Goal: Communication & Community: Ask a question

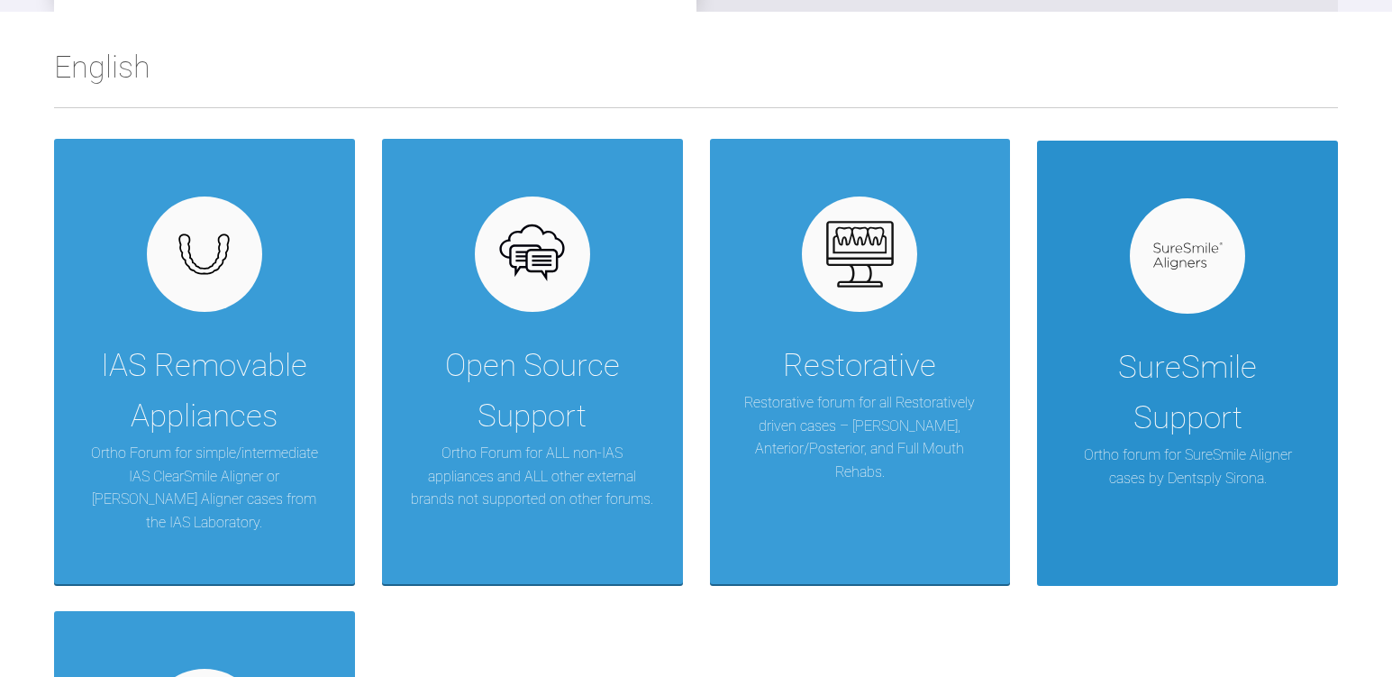
click at [1165, 330] on div "SureSmile Support Ortho forum for SureSmile Aligner cases by Dentsply Sirona." at bounding box center [1187, 363] width 301 height 445
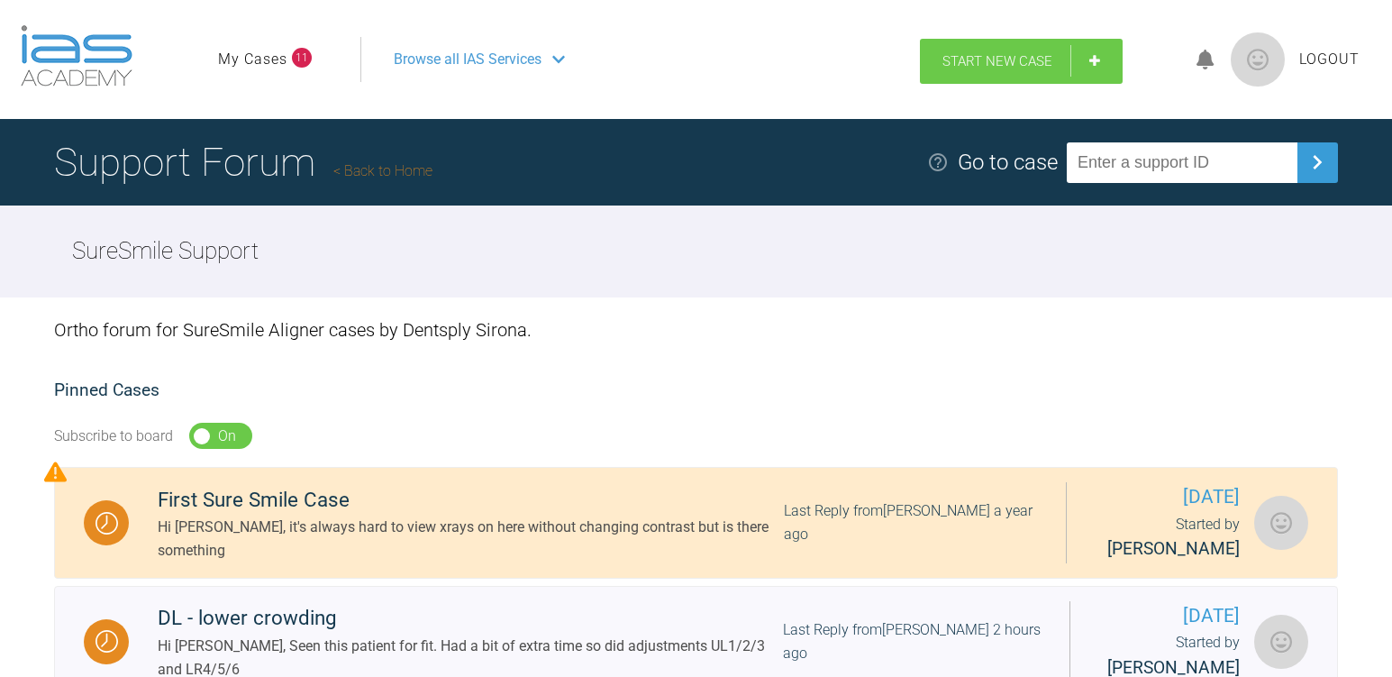
click at [1012, 63] on span "Start New Case" at bounding box center [997, 61] width 110 height 16
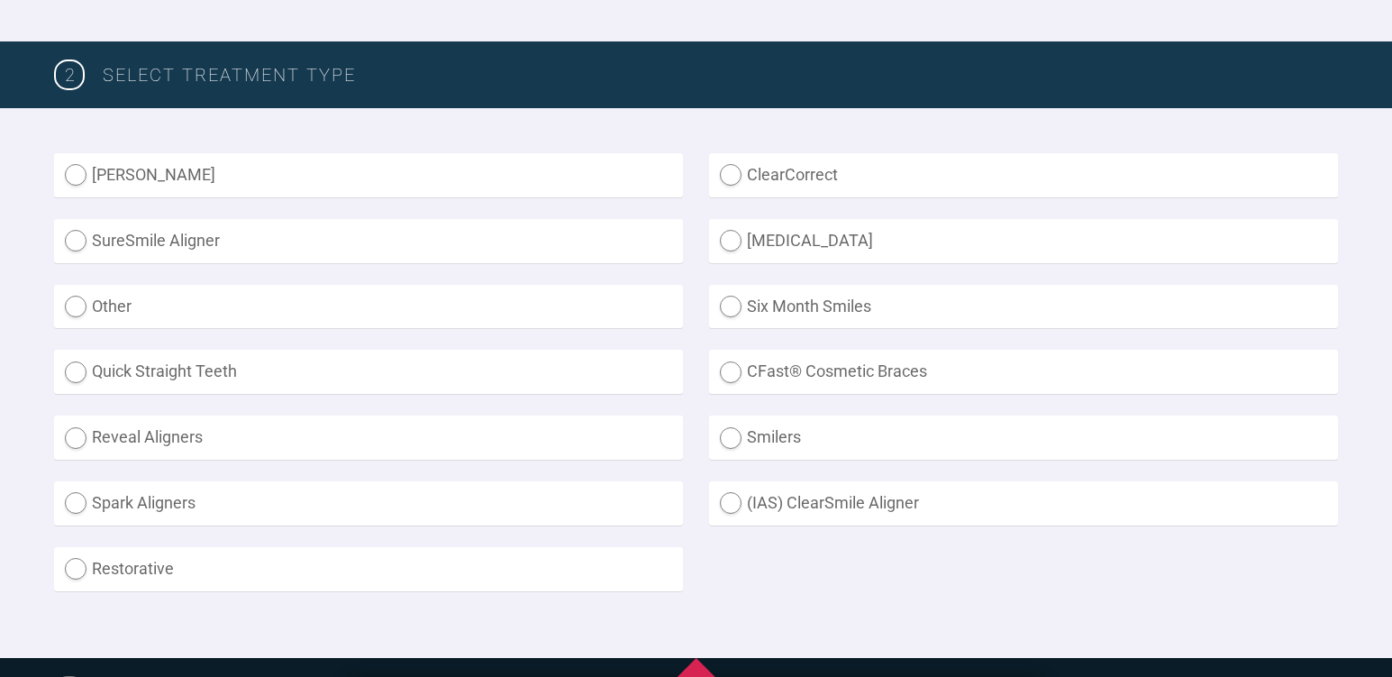
scroll to position [450, 0]
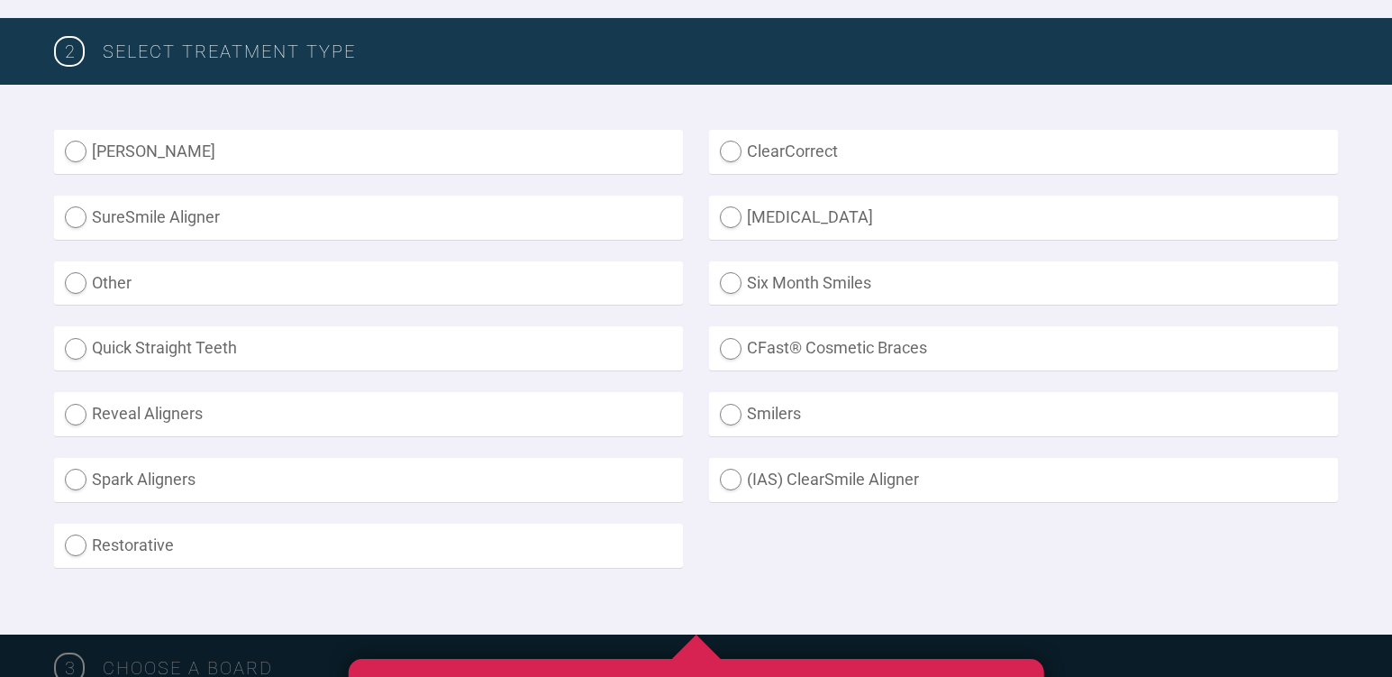
click at [195, 210] on label "SureSmile Aligner" at bounding box center [368, 217] width 629 height 44
radio Aligner "true"
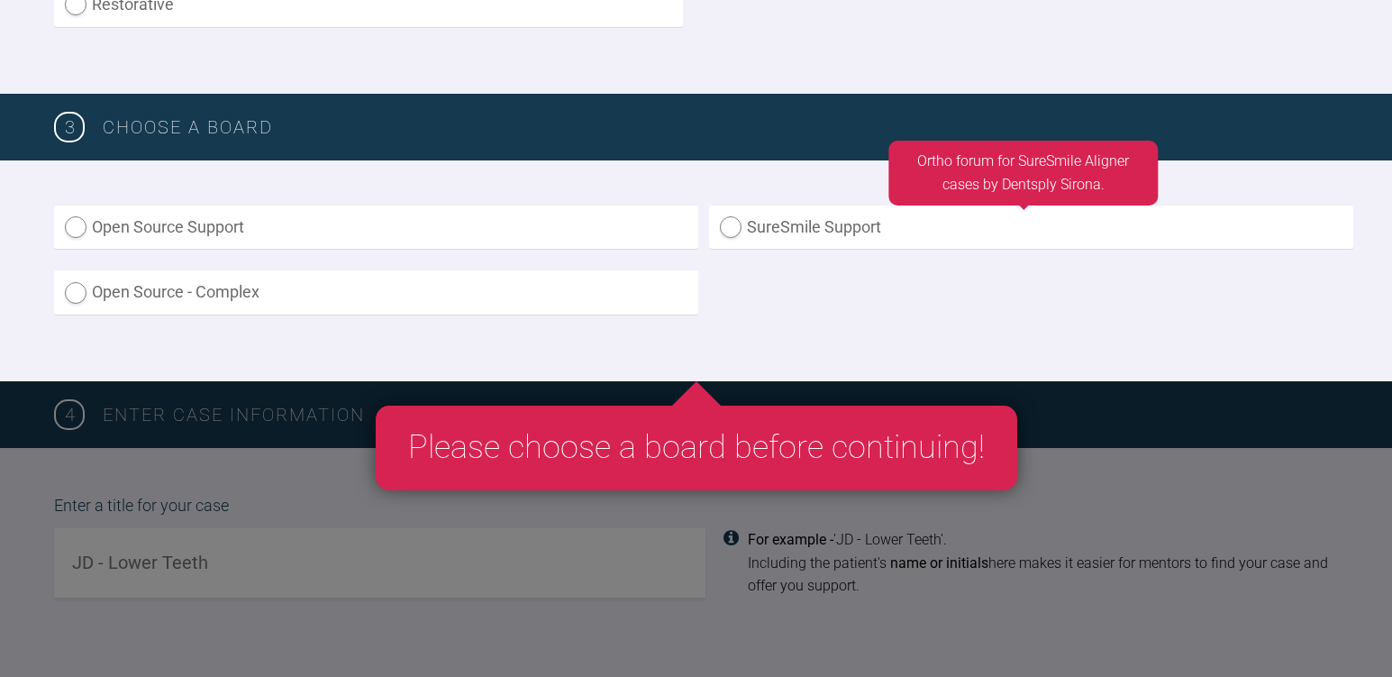
click at [887, 221] on label "SureSmile Support" at bounding box center [1031, 227] width 644 height 44
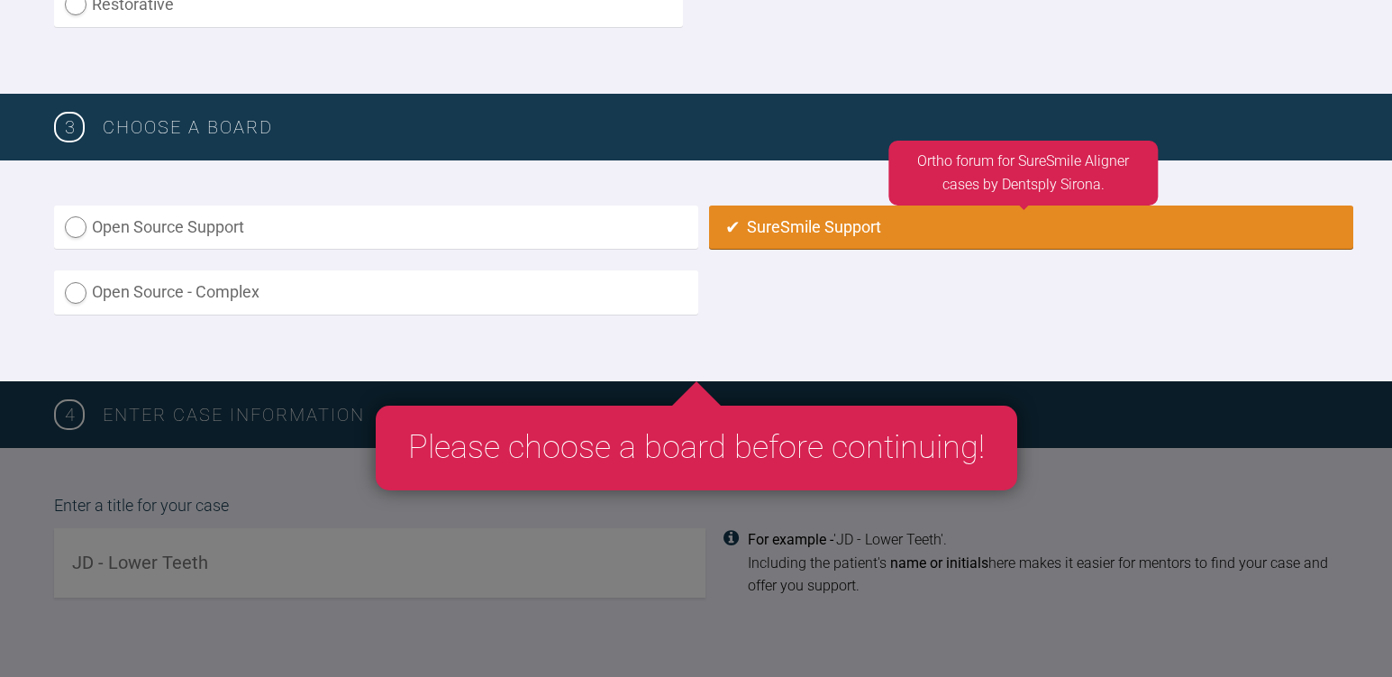
radio input "true"
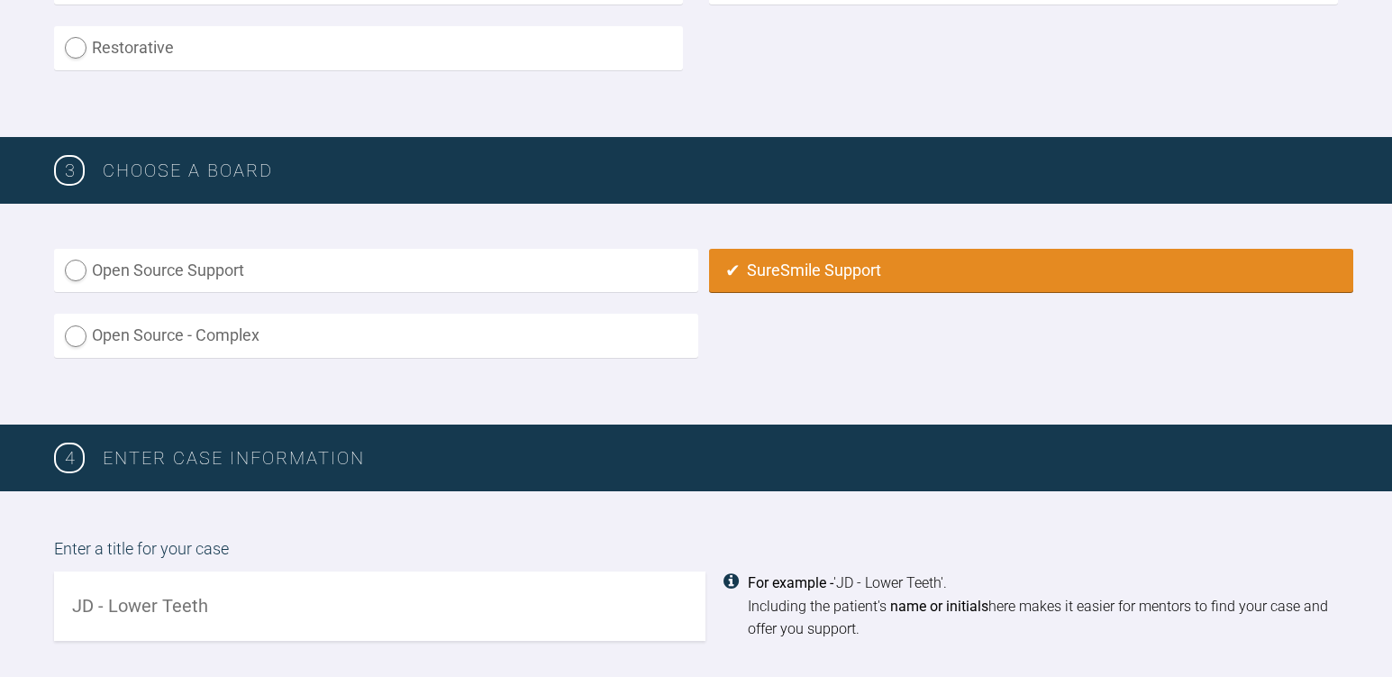
scroll to position [1109, 0]
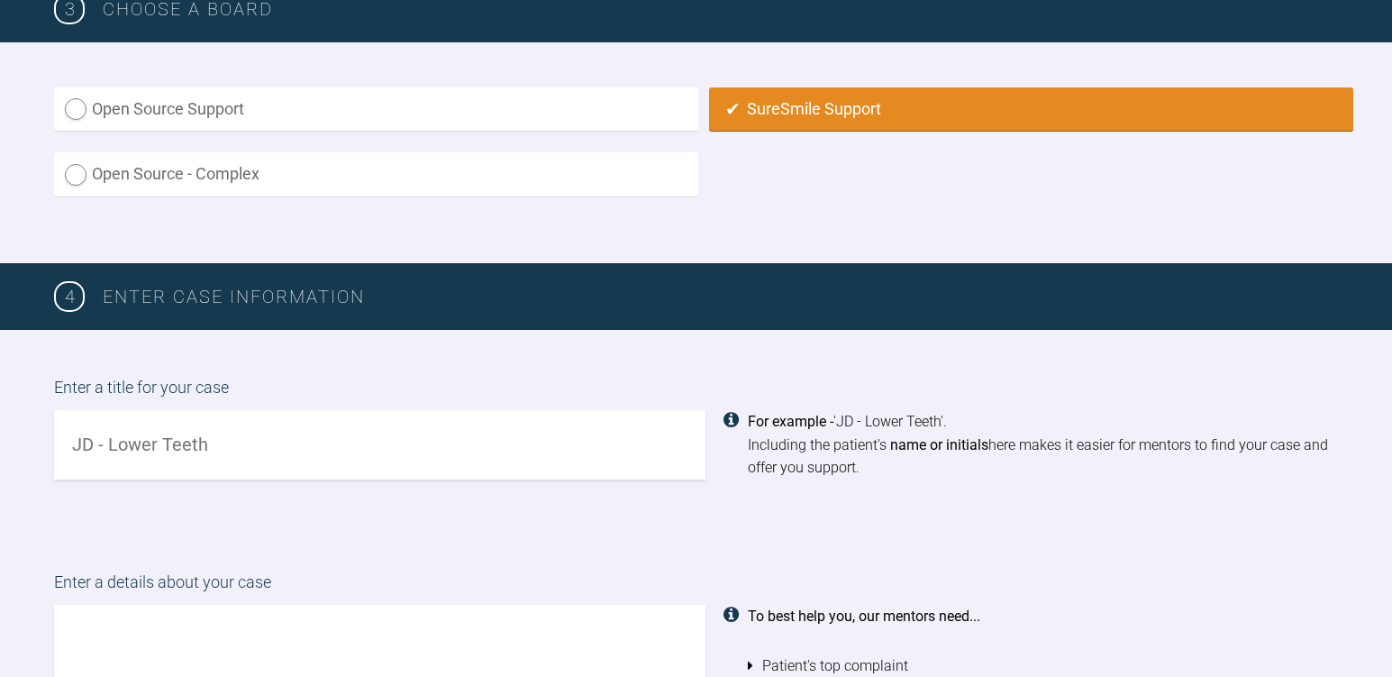
click at [316, 432] on input "text" at bounding box center [379, 444] width 651 height 69
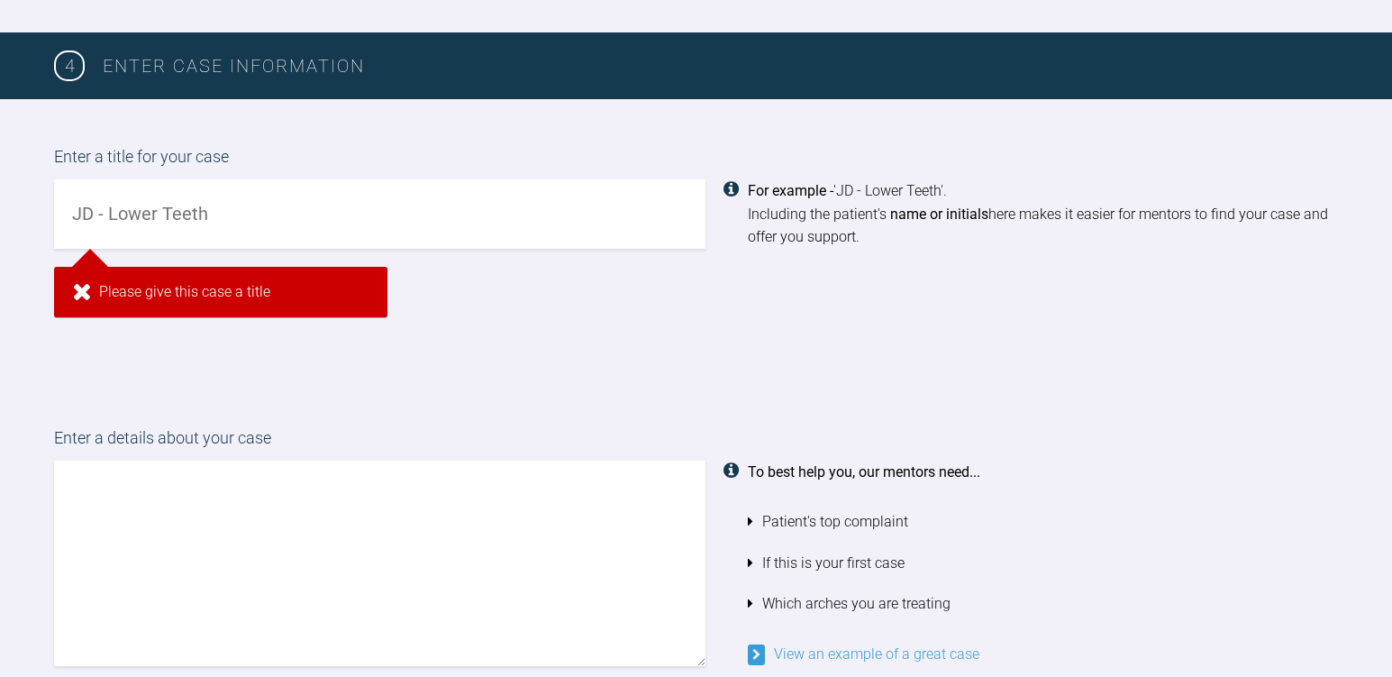
scroll to position [1336, 0]
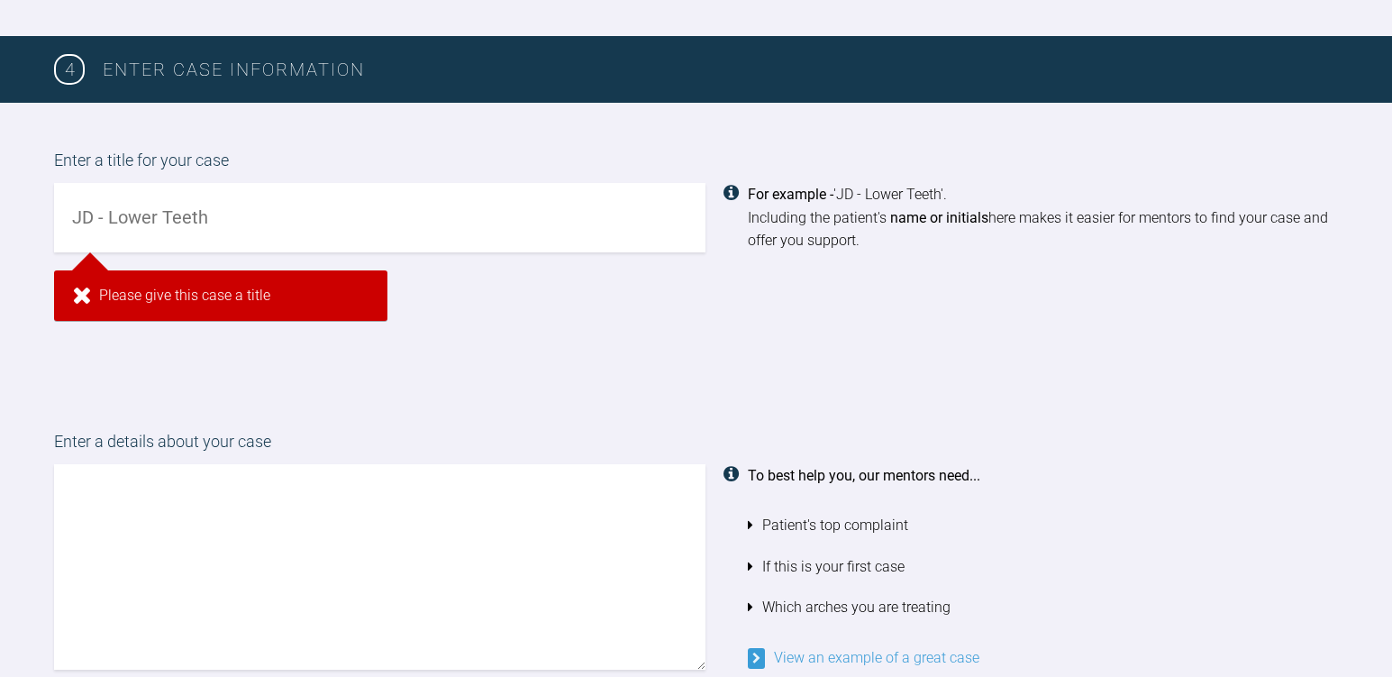
click at [139, 214] on input "text" at bounding box center [379, 217] width 651 height 69
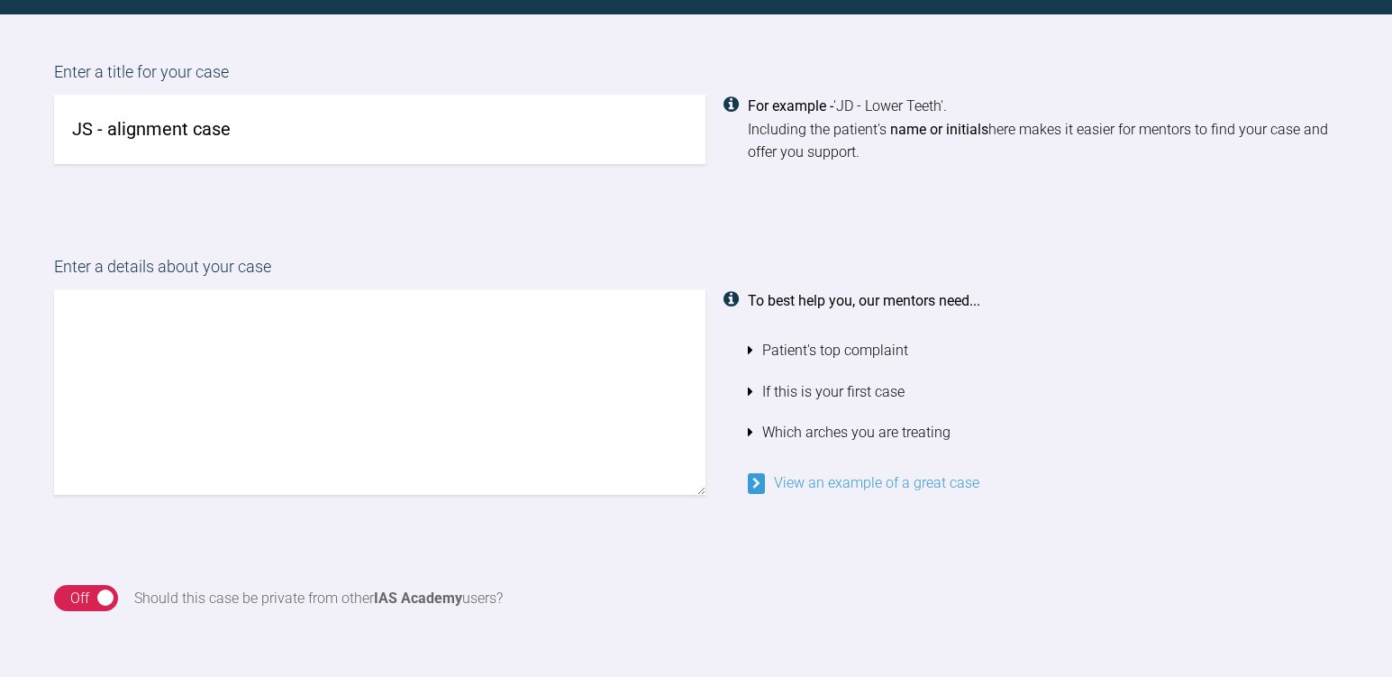
scroll to position [1426, 0]
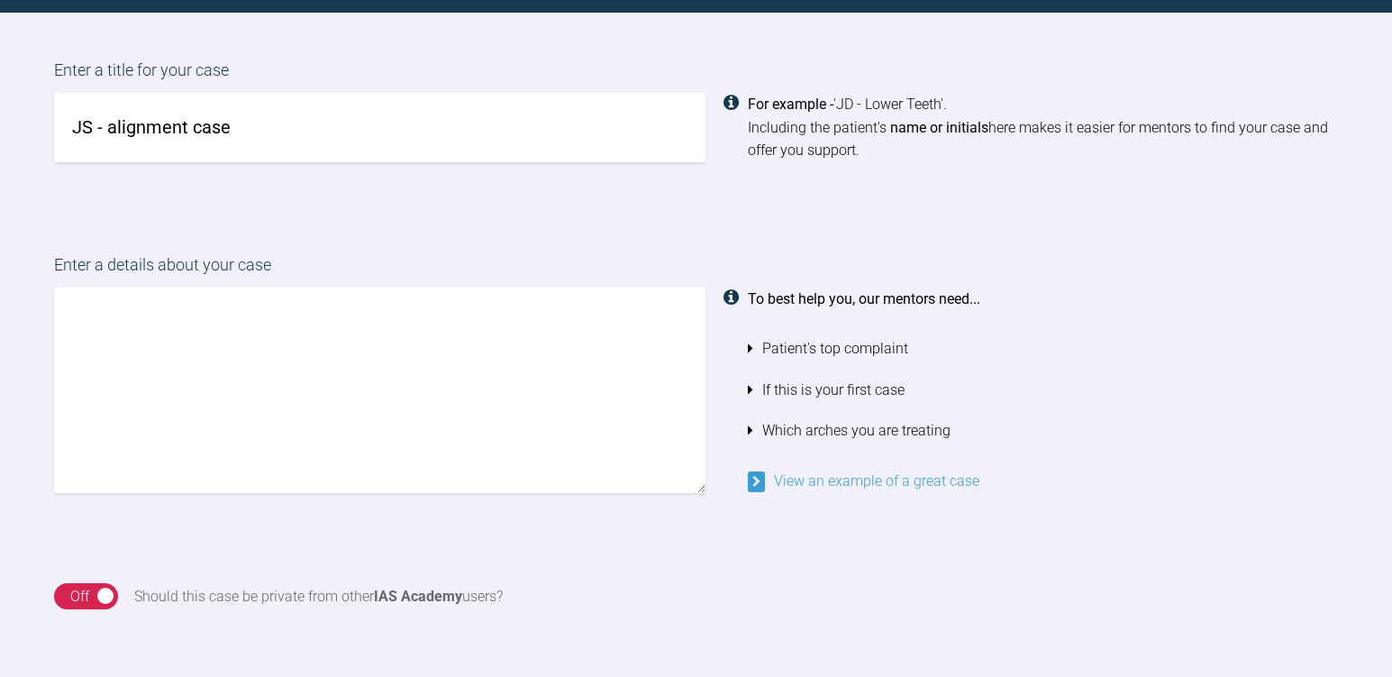
type input "JS - alignment case"
click at [176, 325] on textarea at bounding box center [379, 389] width 651 height 205
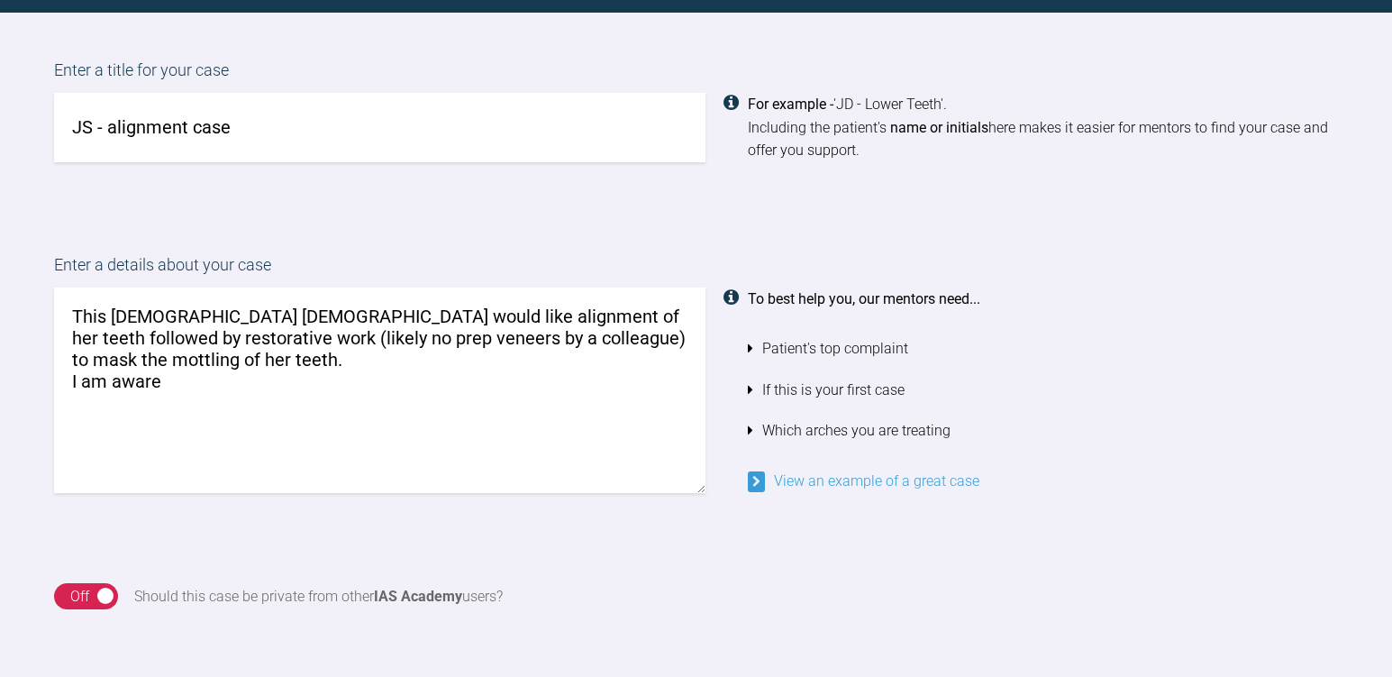
drag, startPoint x: 70, startPoint y: 386, endPoint x: 183, endPoint y: 401, distance: 113.5
click at [183, 401] on textarea "This [DEMOGRAPHIC_DATA] [DEMOGRAPHIC_DATA] would like alignment of her teeth fo…" at bounding box center [379, 389] width 651 height 205
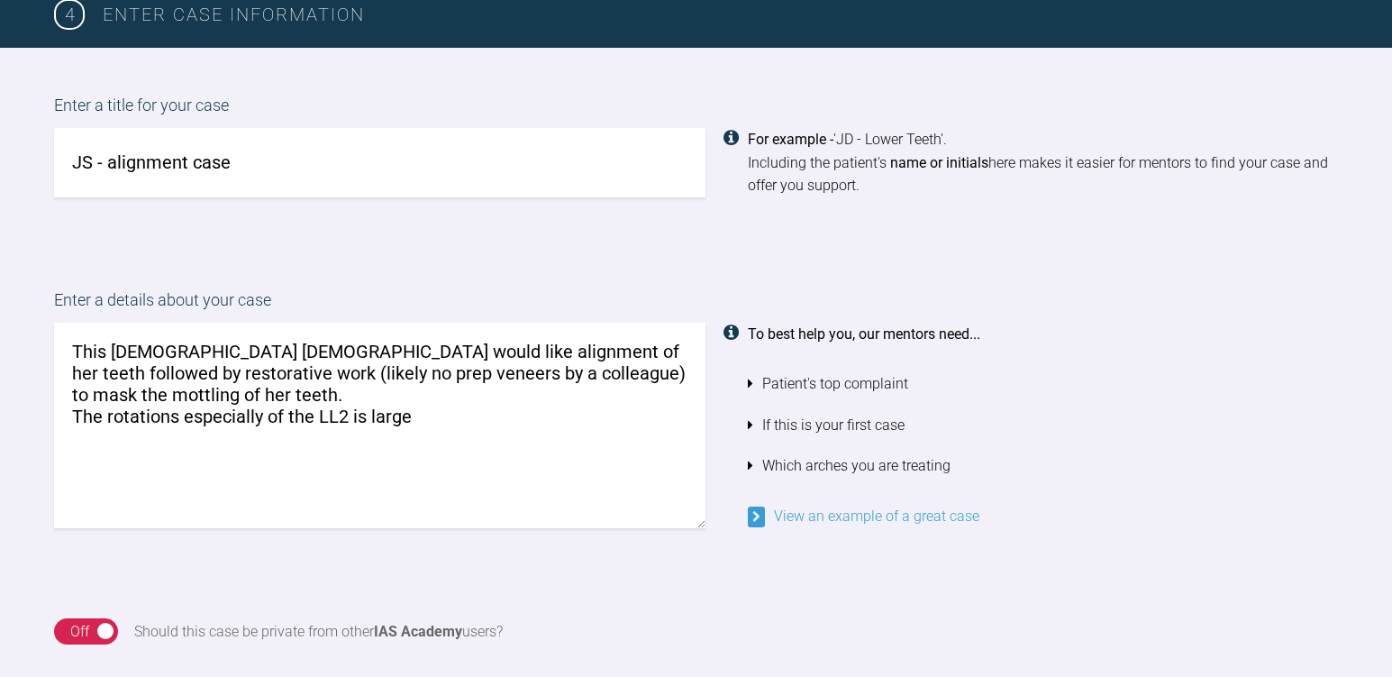
scroll to position [1606, 0]
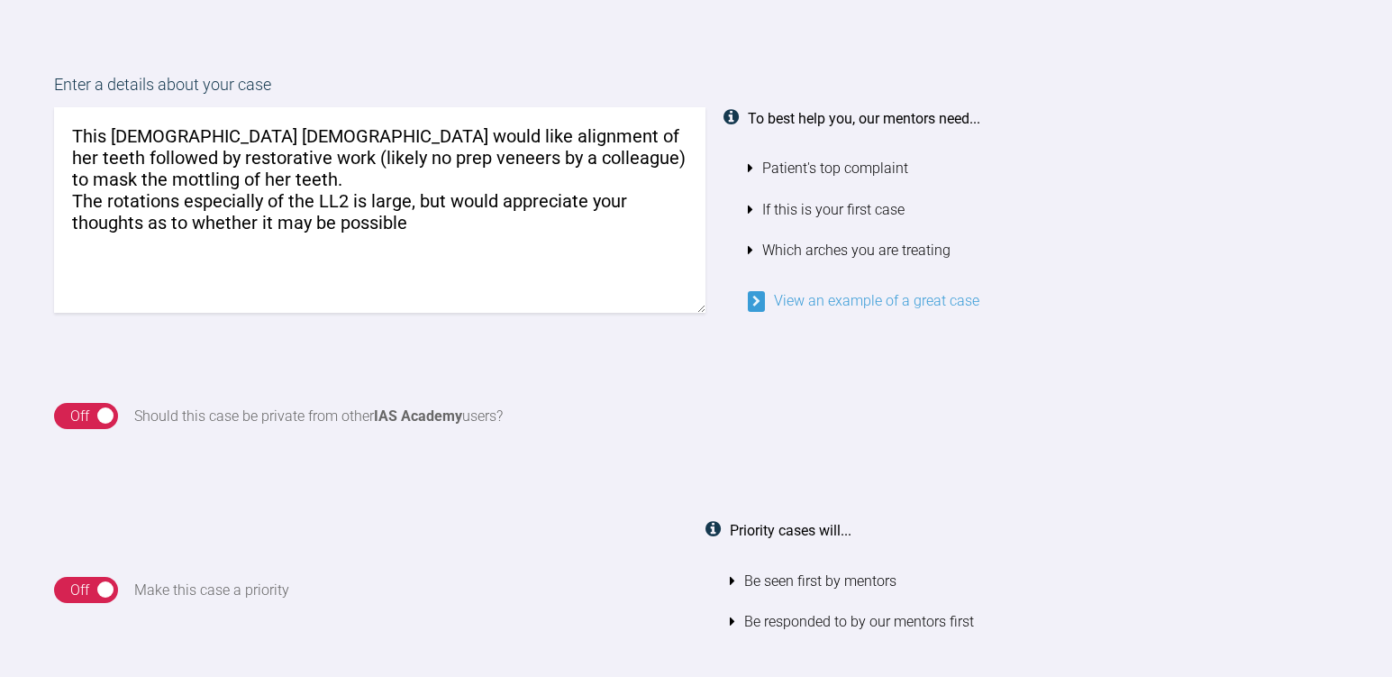
drag, startPoint x: 109, startPoint y: 197, endPoint x: 488, endPoint y: 236, distance: 381.3
click at [488, 236] on textarea "This [DEMOGRAPHIC_DATA] [DEMOGRAPHIC_DATA] would like alignment of her teeth fo…" at bounding box center [379, 209] width 651 height 205
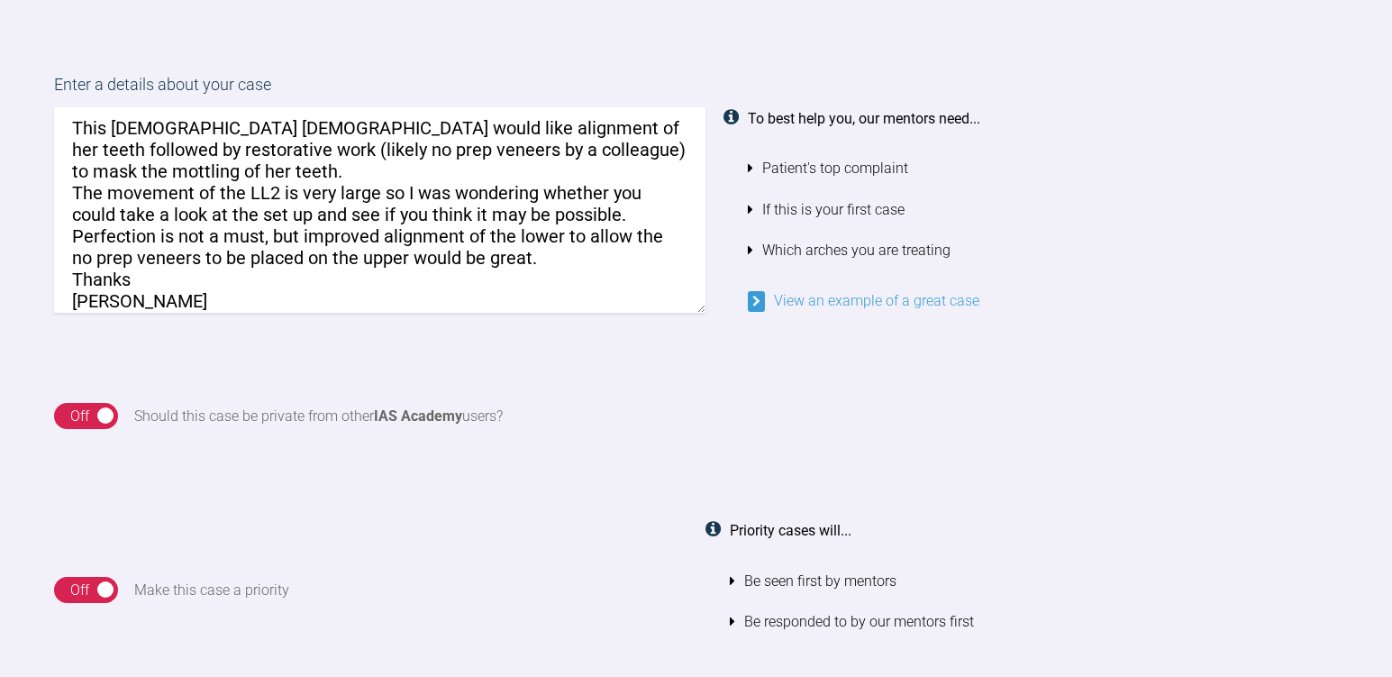
scroll to position [0, 0]
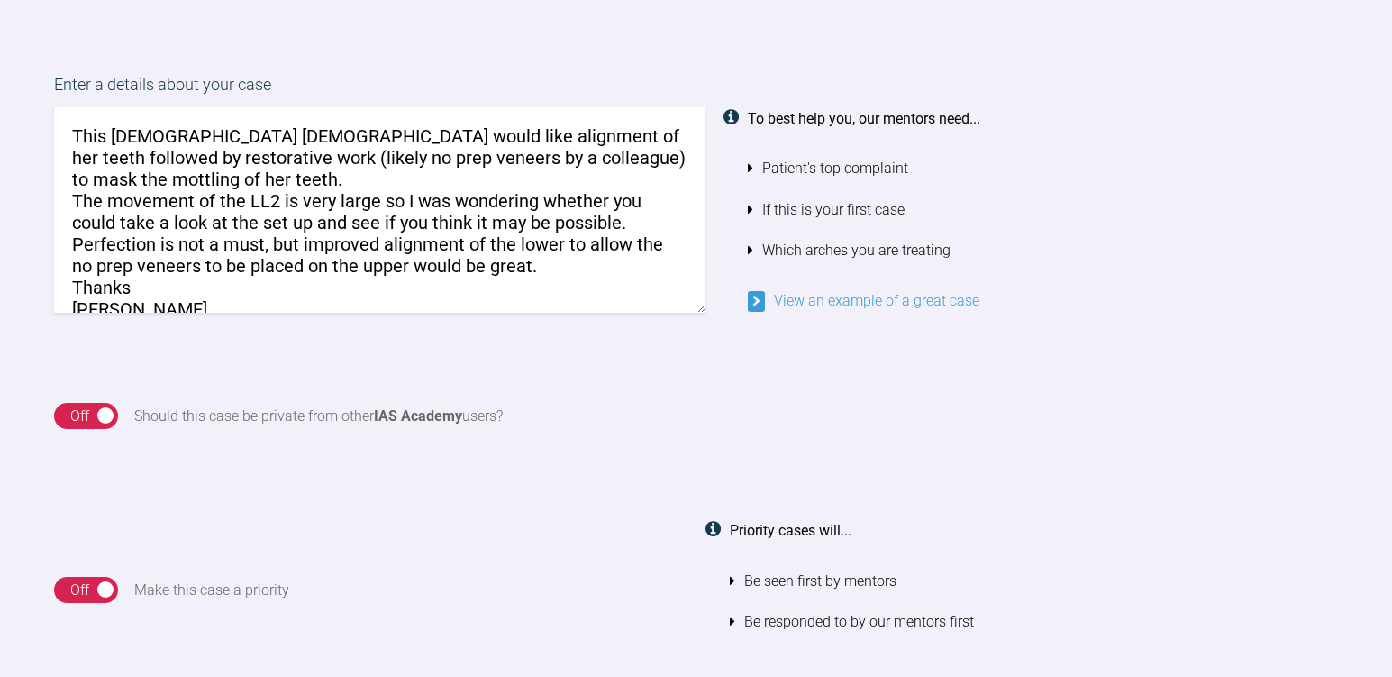
drag, startPoint x: 304, startPoint y: 133, endPoint x: 333, endPoint y: 181, distance: 56.2
click at [333, 181] on textarea "This [DEMOGRAPHIC_DATA] [DEMOGRAPHIC_DATA] would like alignment of her teeth fo…" at bounding box center [379, 209] width 651 height 205
drag, startPoint x: 258, startPoint y: 195, endPoint x: 329, endPoint y: 223, distance: 76.8
click at [329, 223] on textarea "This [DEMOGRAPHIC_DATA] [DEMOGRAPHIC_DATA] would like alignment of her teeth fo…" at bounding box center [379, 209] width 651 height 205
type textarea "This [DEMOGRAPHIC_DATA] [DEMOGRAPHIC_DATA] would like alignment of her teeth fo…"
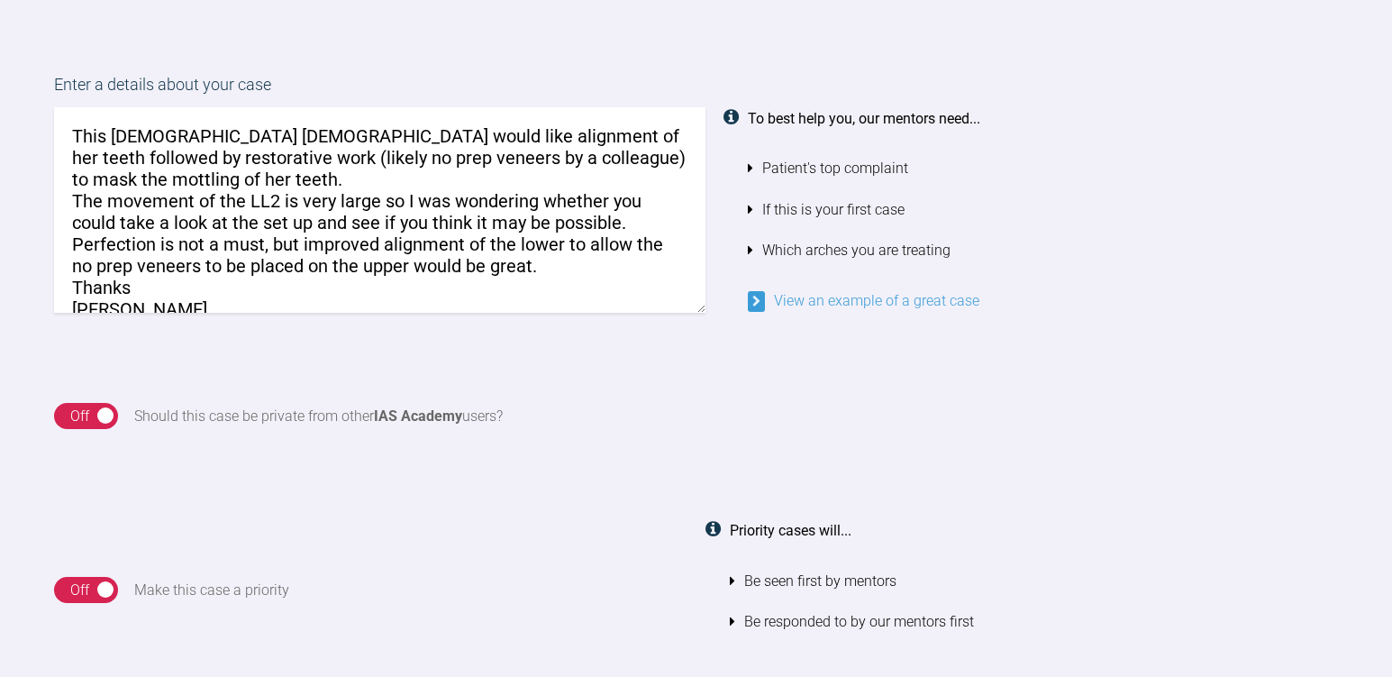
click at [406, 227] on textarea "This [DEMOGRAPHIC_DATA] [DEMOGRAPHIC_DATA] would like alignment of her teeth fo…" at bounding box center [379, 209] width 651 height 205
drag, startPoint x: 340, startPoint y: 221, endPoint x: 455, endPoint y: 253, distance: 119.8
click at [455, 253] on textarea "This [DEMOGRAPHIC_DATA] [DEMOGRAPHIC_DATA] would like alignment of her teeth fo…" at bounding box center [379, 209] width 651 height 205
click at [512, 259] on textarea "This [DEMOGRAPHIC_DATA] [DEMOGRAPHIC_DATA] would like alignment of her teeth fo…" at bounding box center [379, 209] width 651 height 205
drag, startPoint x: 295, startPoint y: 238, endPoint x: 545, endPoint y: 268, distance: 251.3
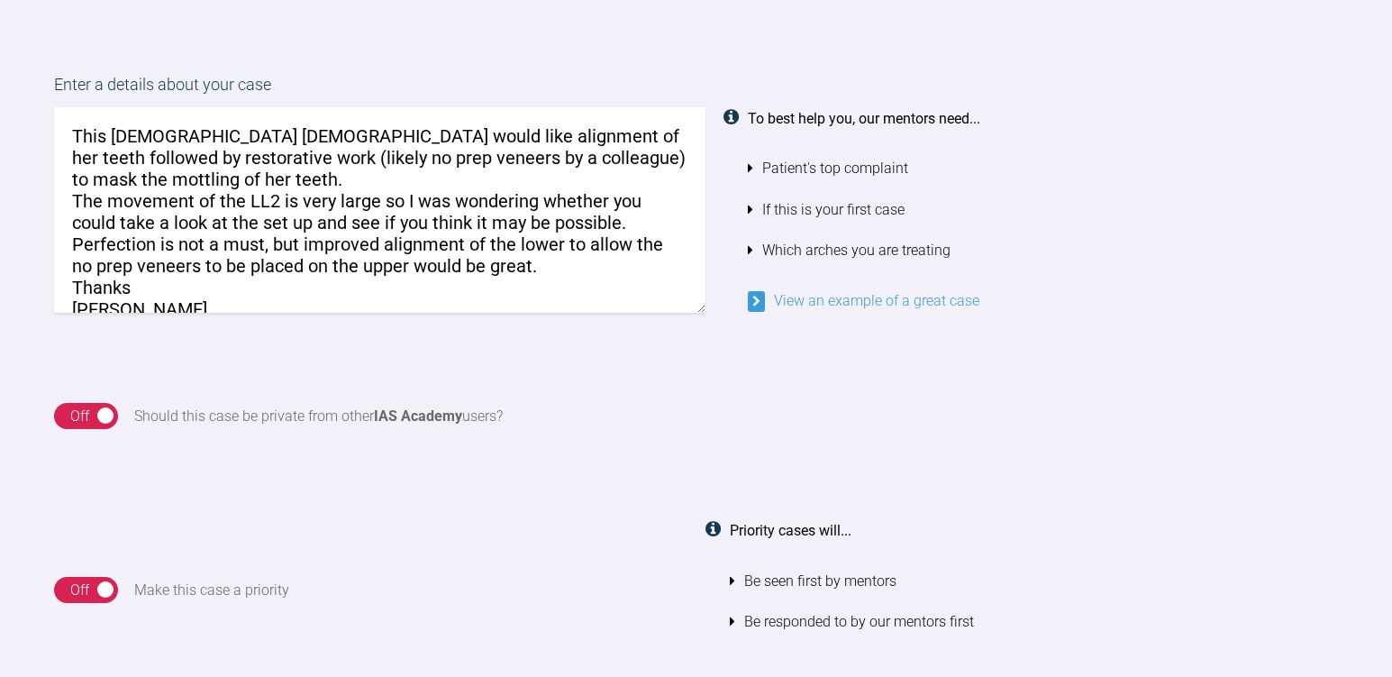
click at [545, 268] on textarea "This [DEMOGRAPHIC_DATA] [DEMOGRAPHIC_DATA] would like alignment of her teeth fo…" at bounding box center [379, 209] width 651 height 205
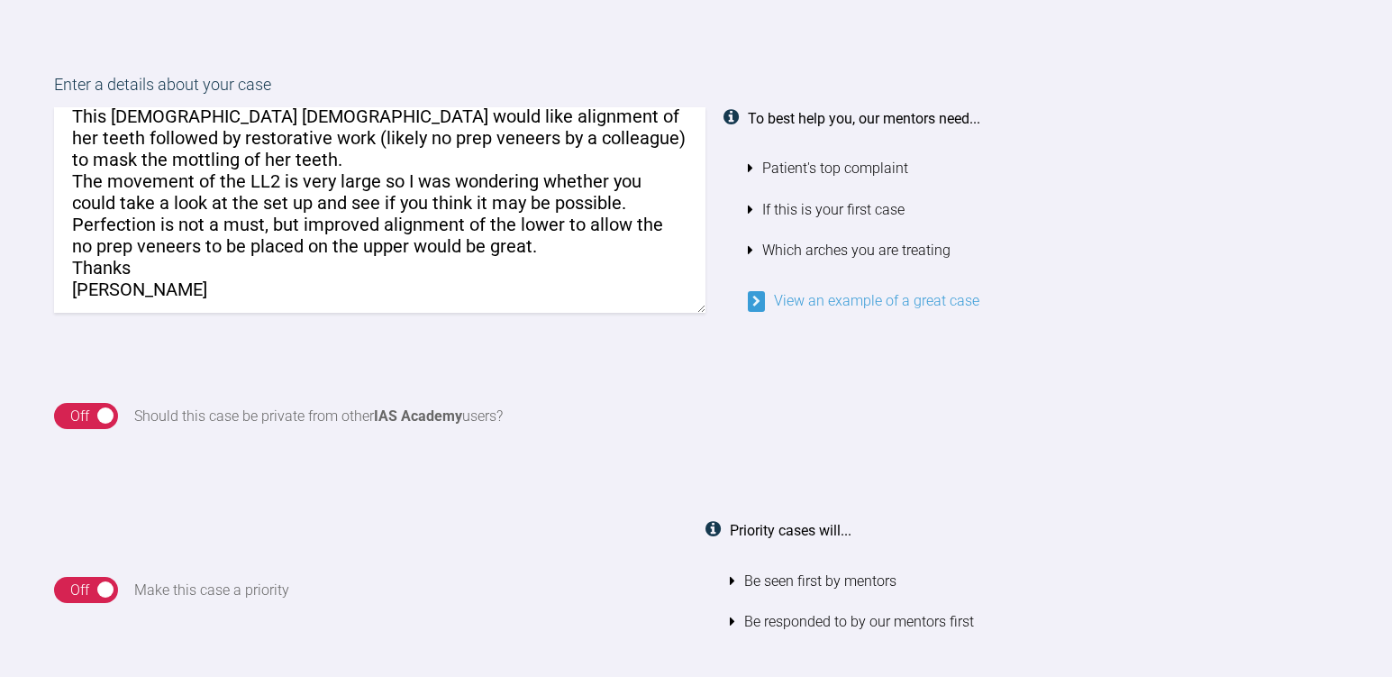
scroll to position [25, 0]
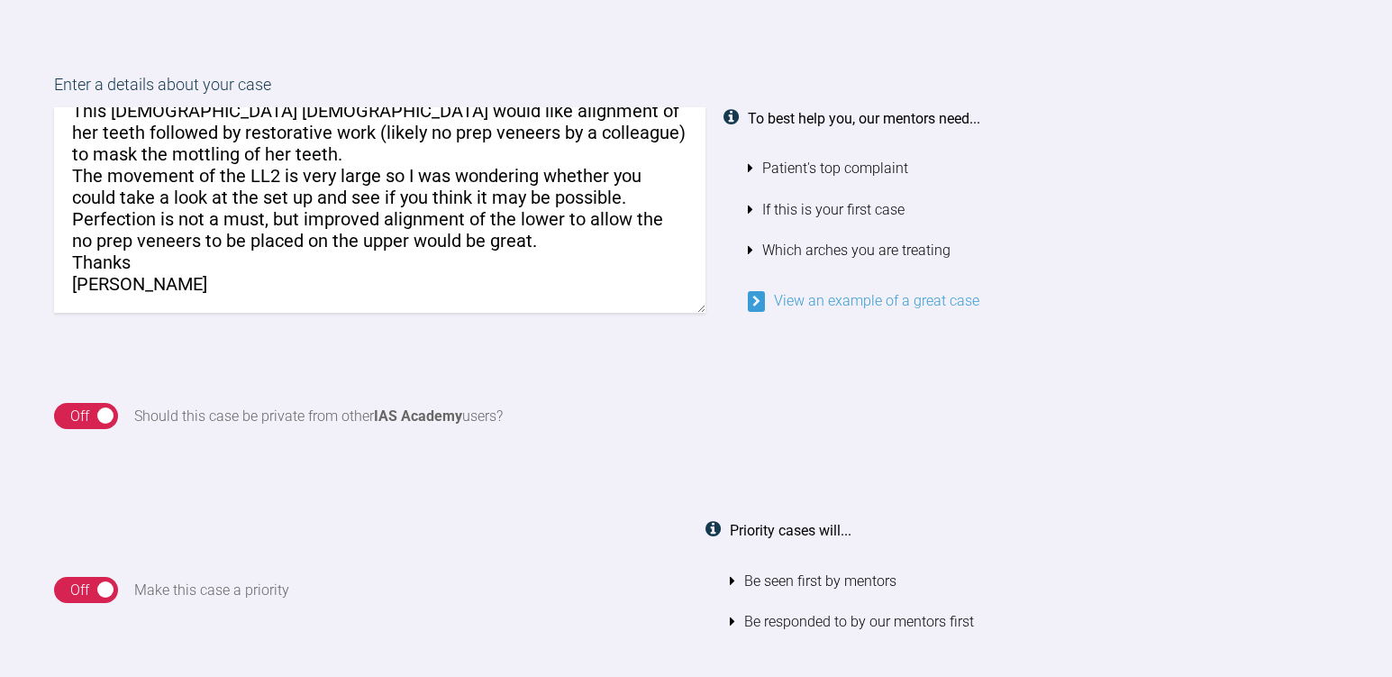
drag, startPoint x: 321, startPoint y: 171, endPoint x: 340, endPoint y: 193, distance: 28.7
click at [340, 193] on textarea "This [DEMOGRAPHIC_DATA] [DEMOGRAPHIC_DATA] would like alignment of her teeth fo…" at bounding box center [379, 209] width 651 height 205
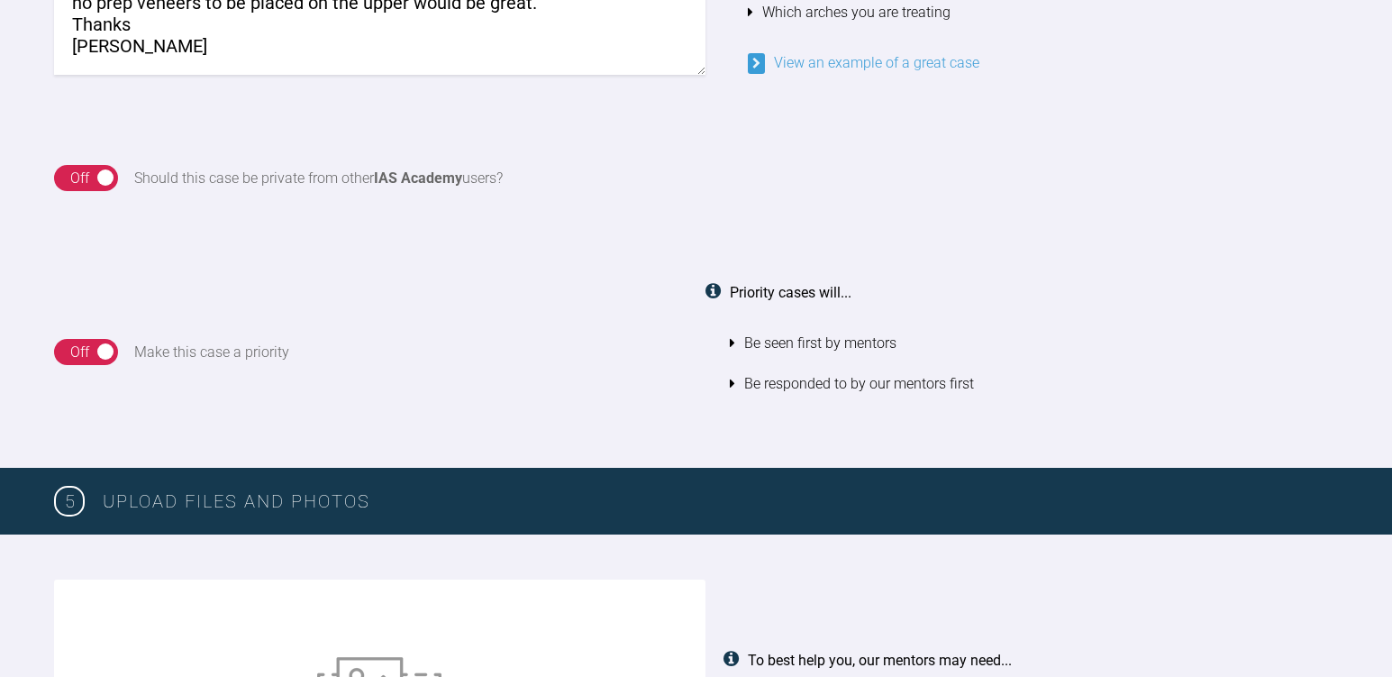
scroll to position [1696, 0]
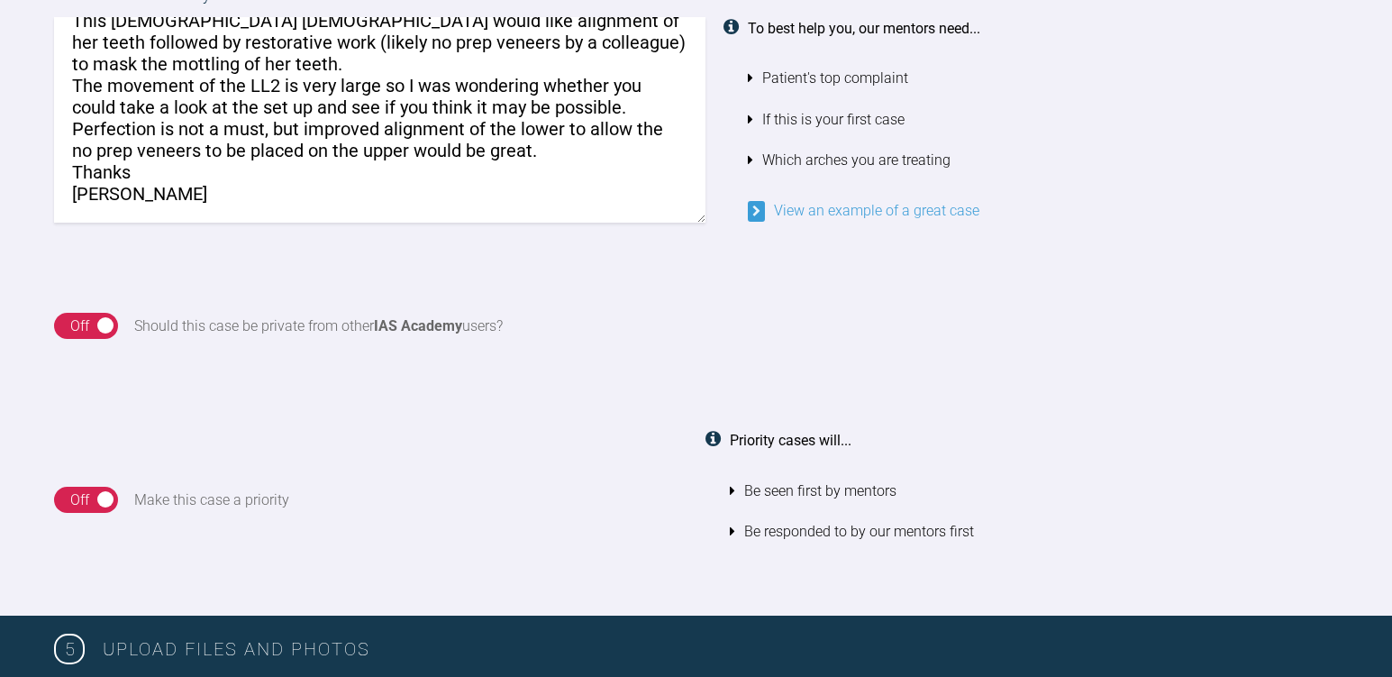
drag, startPoint x: 898, startPoint y: 314, endPoint x: 889, endPoint y: 313, distance: 9.2
click at [899, 314] on div "On Off Should this case be private from other IAS Academy users?" at bounding box center [696, 326] width 1284 height 27
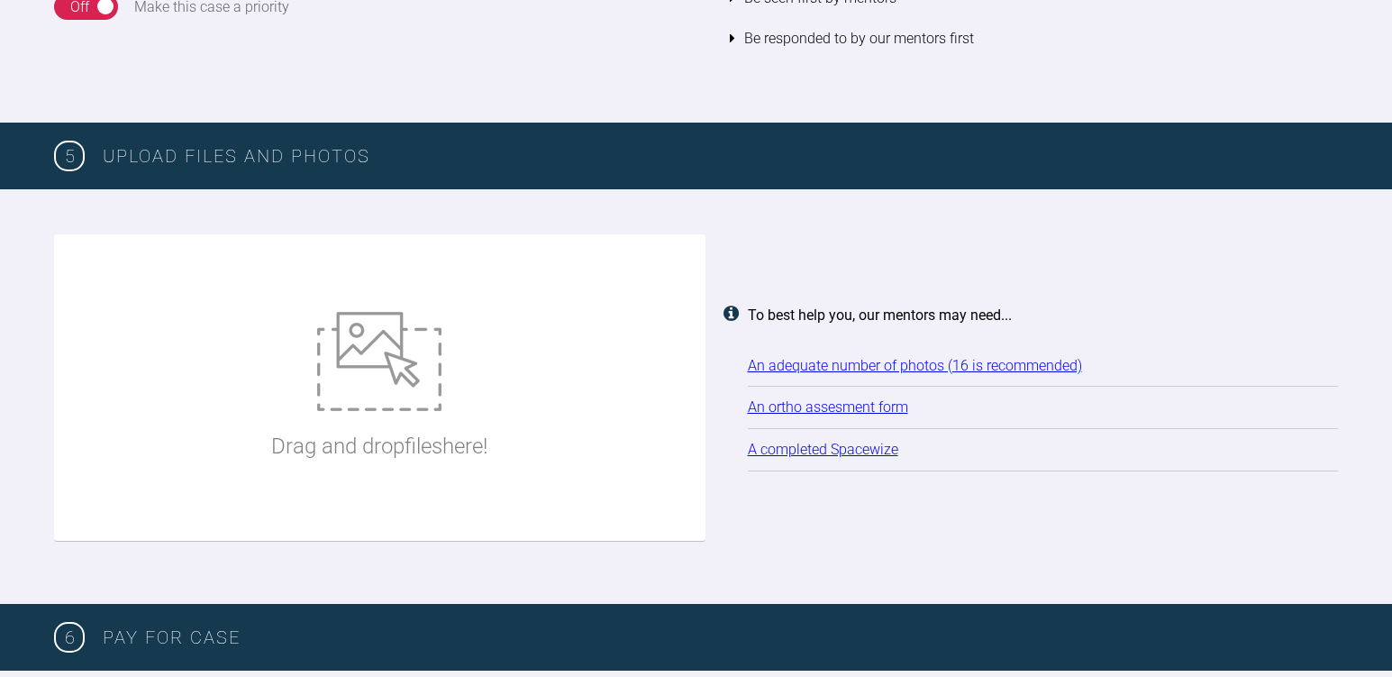
scroll to position [2237, 0]
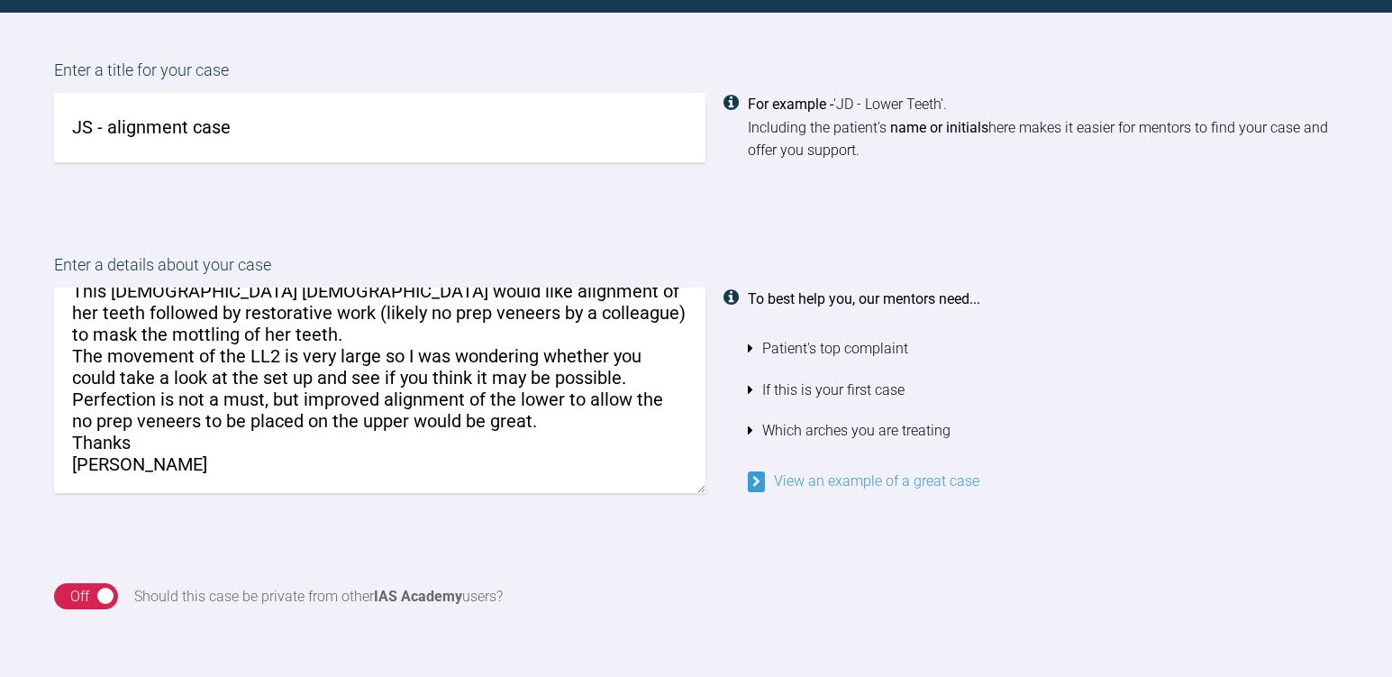
scroll to position [0, 0]
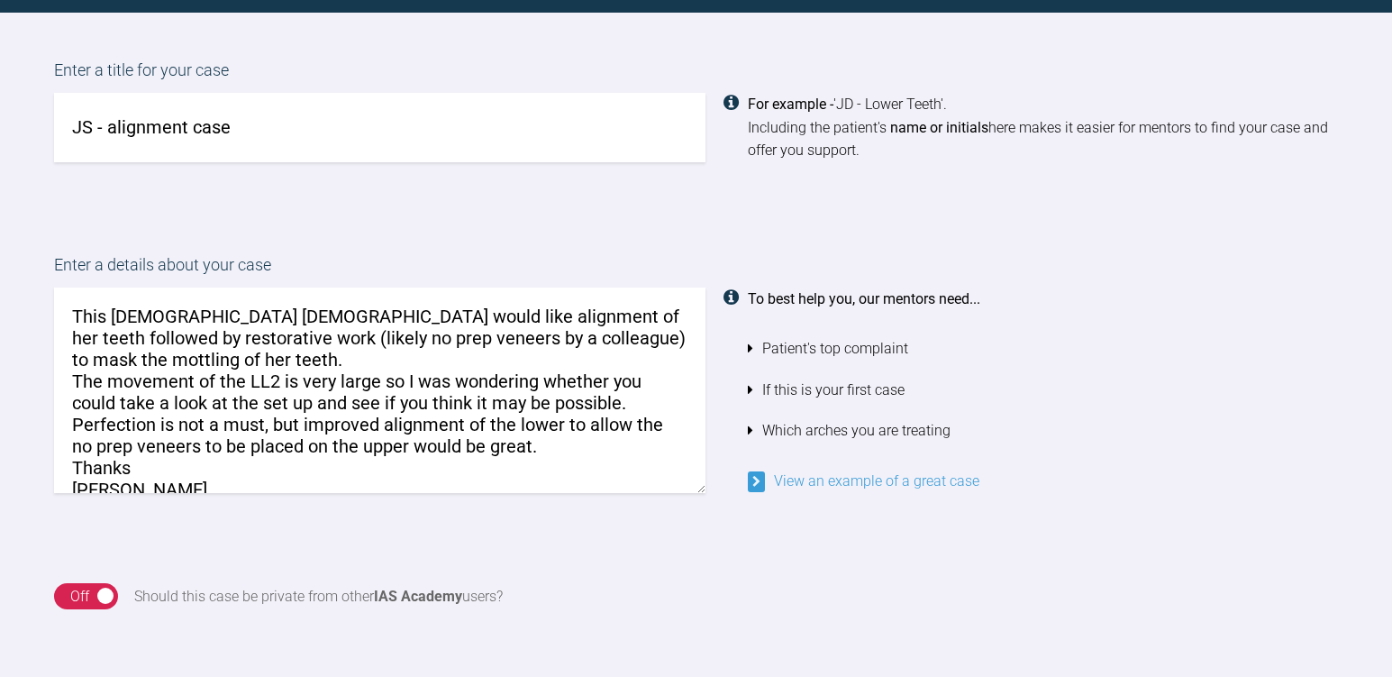
click at [1044, 320] on div "To best help you, our mentors need... Patient's top complaint If this is your f…" at bounding box center [1043, 389] width 591 height 205
drag, startPoint x: 123, startPoint y: 382, endPoint x: 419, endPoint y: 398, distance: 295.9
click at [419, 398] on textarea "This [DEMOGRAPHIC_DATA] [DEMOGRAPHIC_DATA] would like alignment of her teeth fo…" at bounding box center [379, 389] width 651 height 205
drag, startPoint x: 111, startPoint y: 383, endPoint x: 232, endPoint y: 399, distance: 122.7
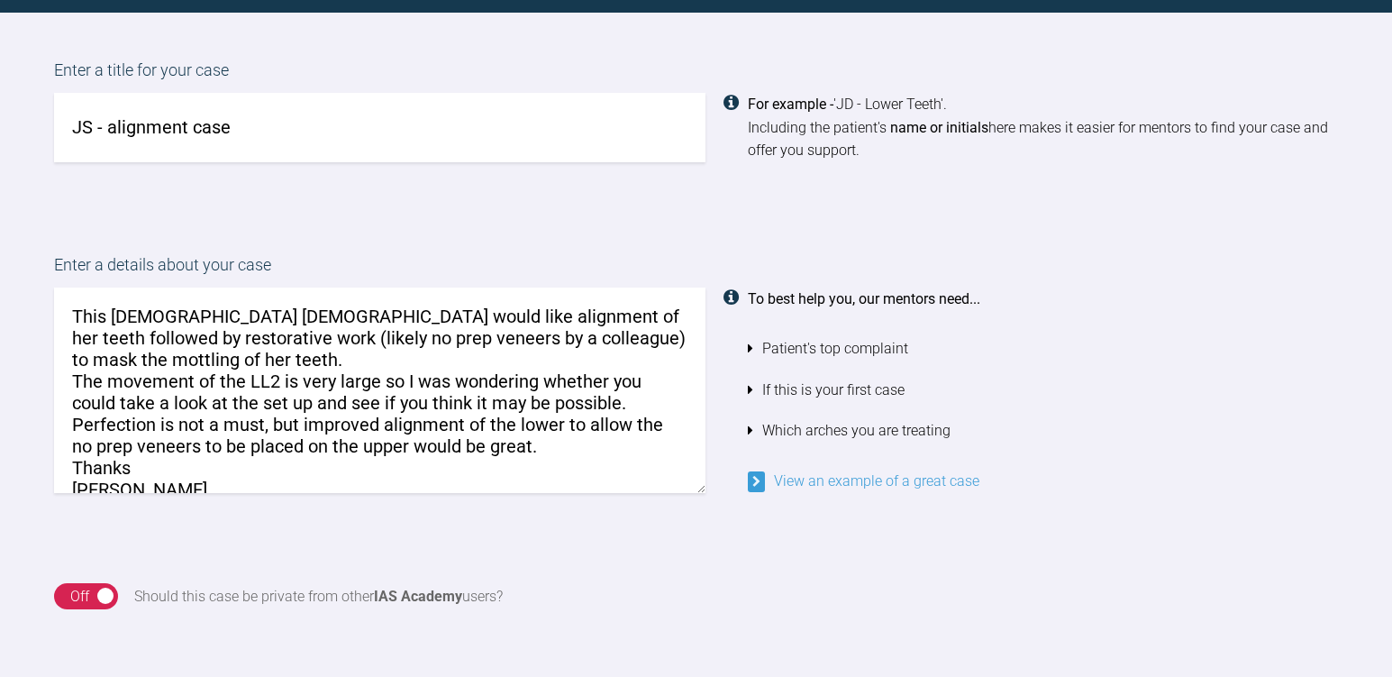
click at [232, 399] on textarea "This [DEMOGRAPHIC_DATA] [DEMOGRAPHIC_DATA] would like alignment of her teeth fo…" at bounding box center [379, 389] width 651 height 205
click at [523, 405] on textarea "This [DEMOGRAPHIC_DATA] [DEMOGRAPHIC_DATA] would like alignment of her teeth fo…" at bounding box center [379, 389] width 651 height 205
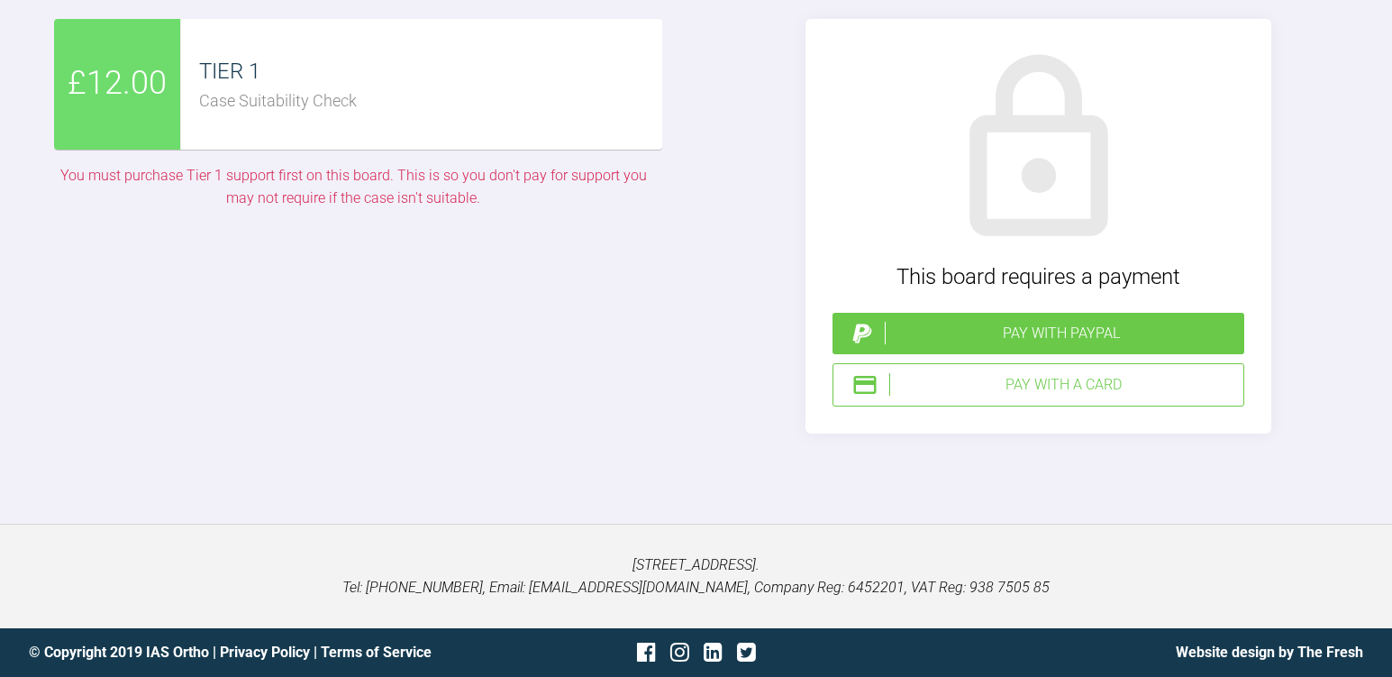
scroll to position [4760, 0]
click at [1087, 392] on div "Pay with a Card" at bounding box center [1062, 384] width 347 height 23
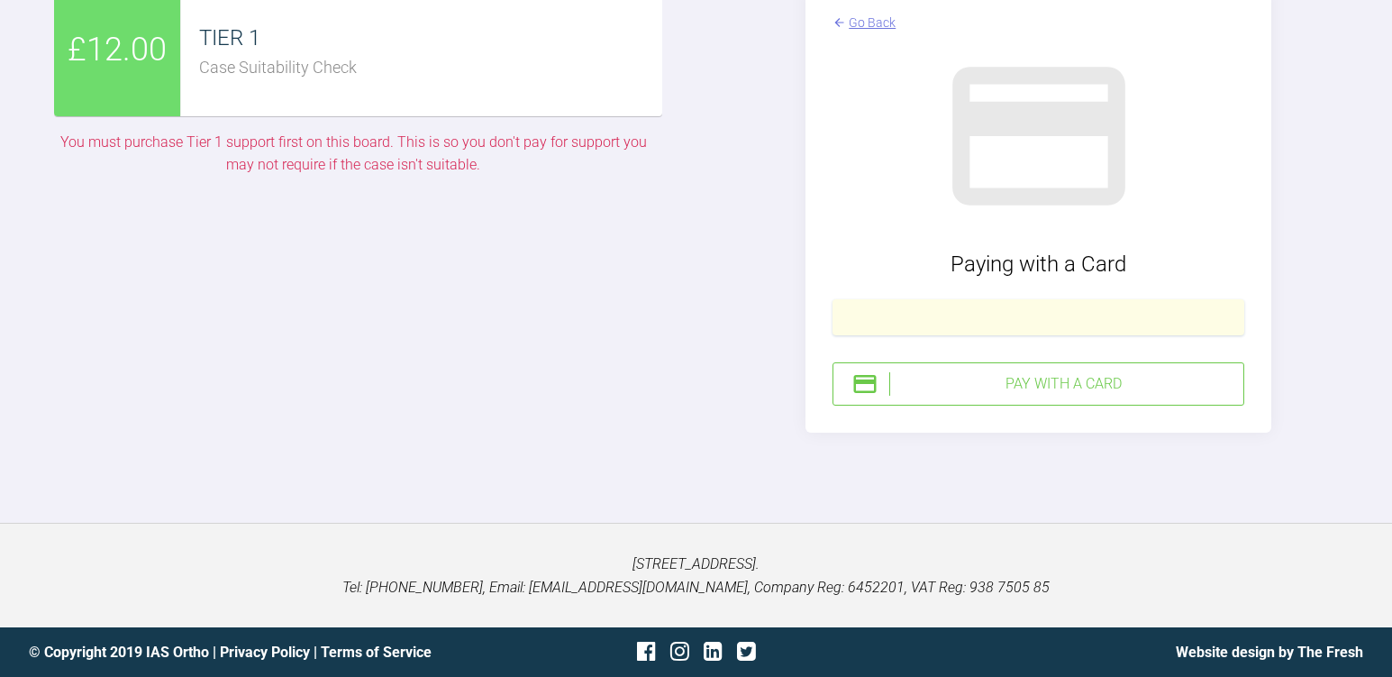
scroll to position [4769, 0]
click at [1007, 395] on div "Pay with a Card" at bounding box center [1062, 383] width 347 height 23
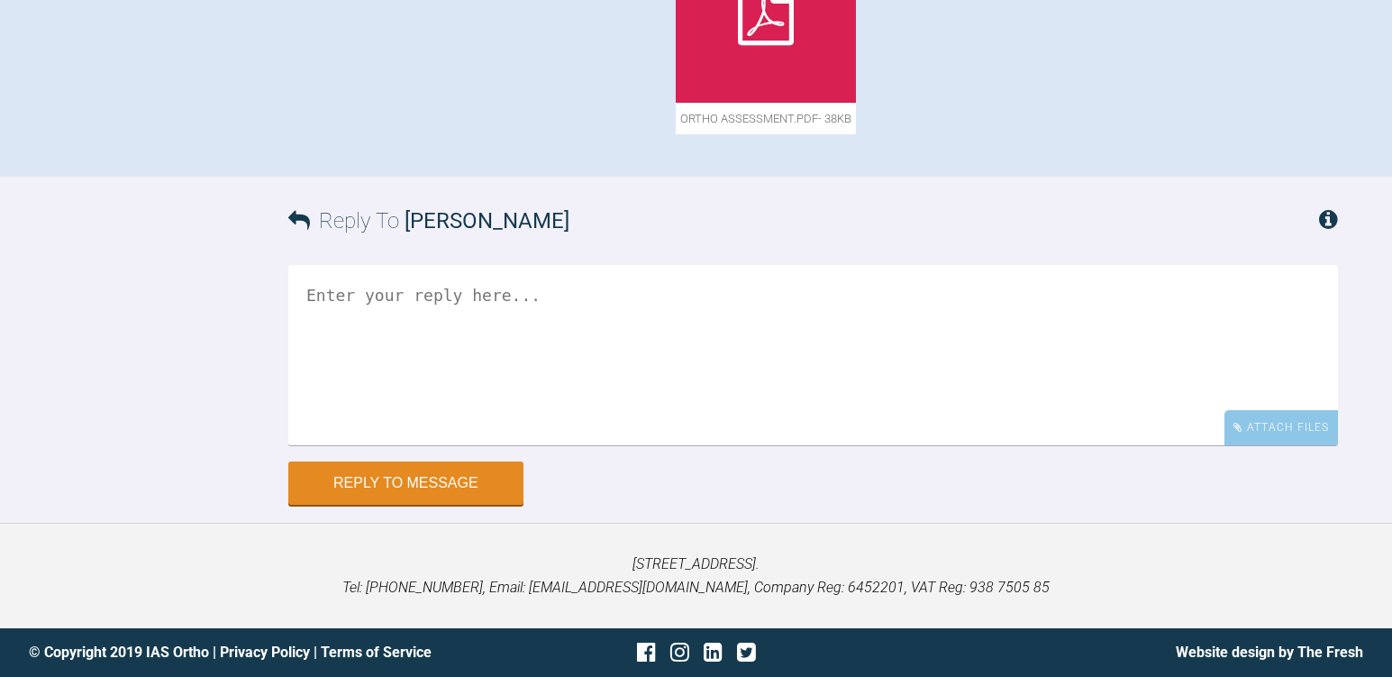
scroll to position [942, 0]
